Goal: Task Accomplishment & Management: Use online tool/utility

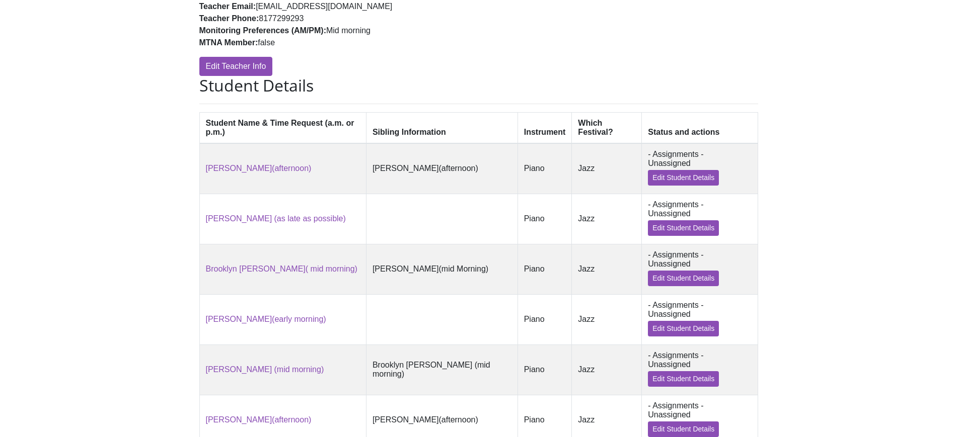
scroll to position [180, 0]
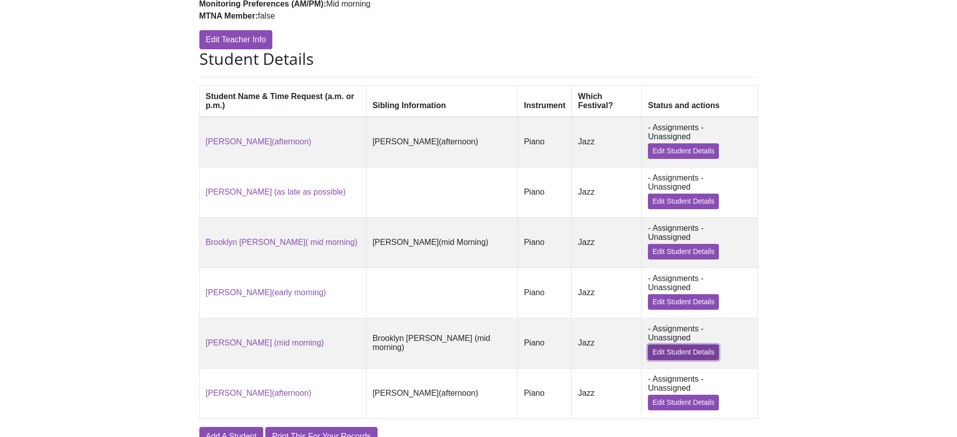
click at [713, 345] on link "Edit Student Details" at bounding box center [683, 353] width 71 height 16
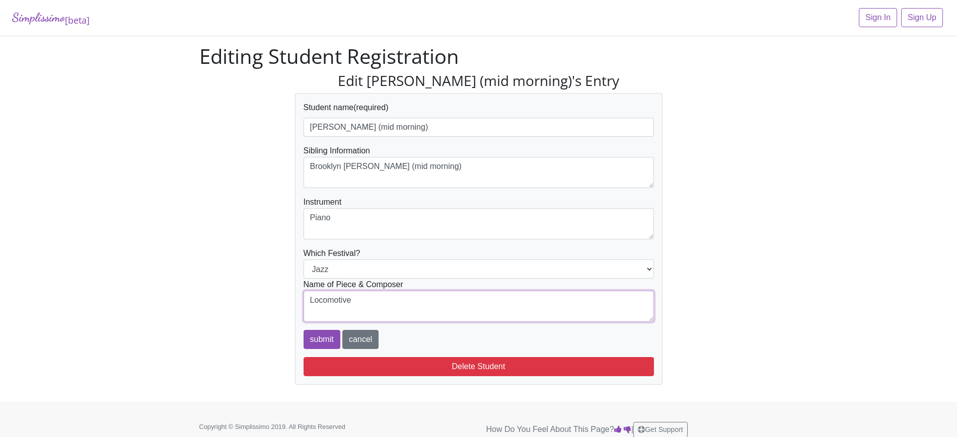
click at [364, 304] on textarea "Locomotive" at bounding box center [478, 306] width 350 height 31
type textarea "Locomotive by [PERSON_NAME]"
click at [326, 336] on input "submit" at bounding box center [321, 339] width 37 height 19
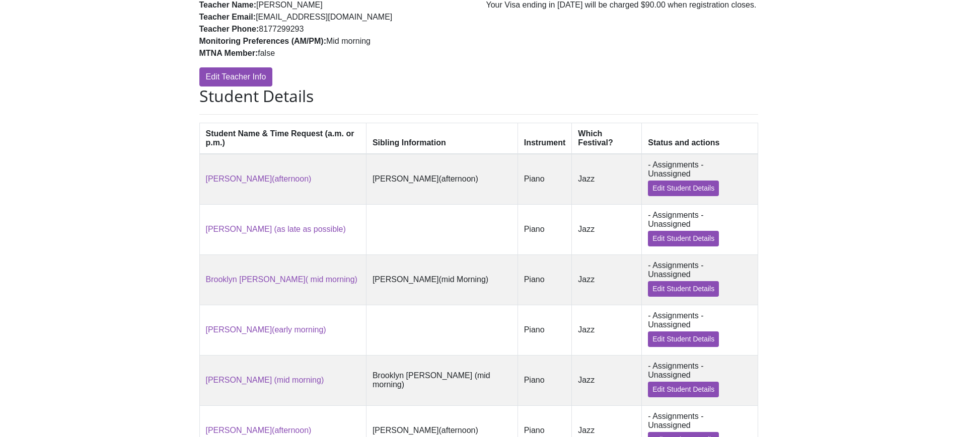
scroll to position [213, 0]
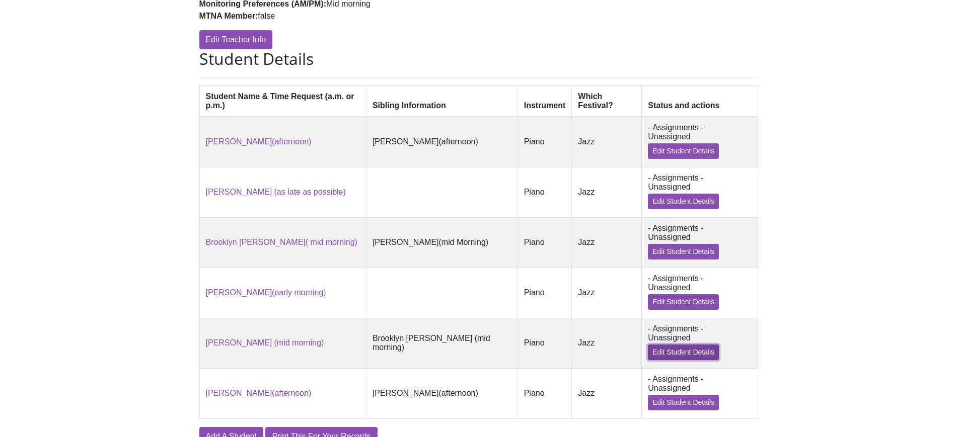
click at [708, 345] on link "Edit Student Details" at bounding box center [683, 353] width 71 height 16
